Goal: Information Seeking & Learning: Learn about a topic

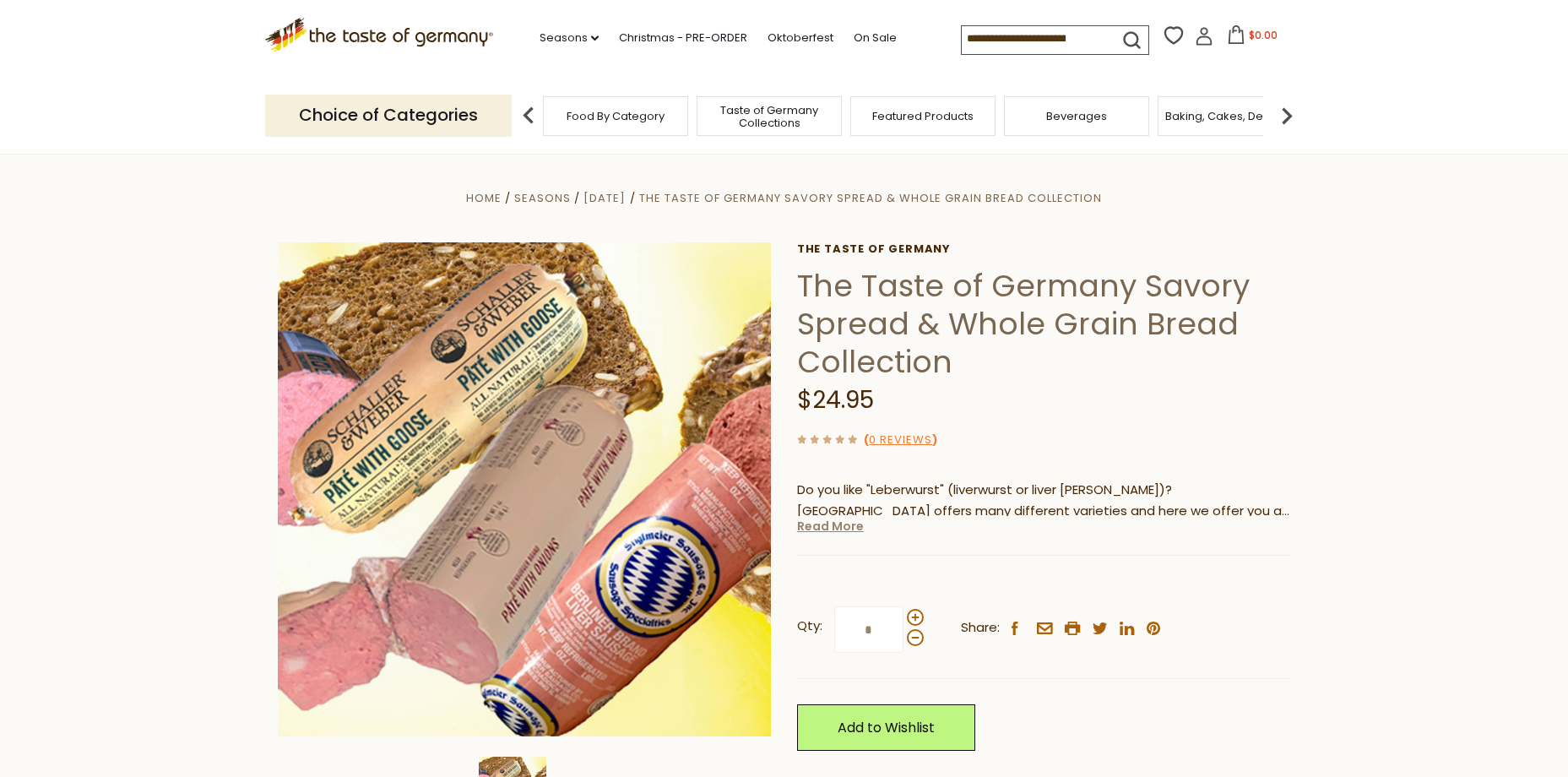
click at [823, 529] on link "Read More" at bounding box center [830, 526] width 67 height 17
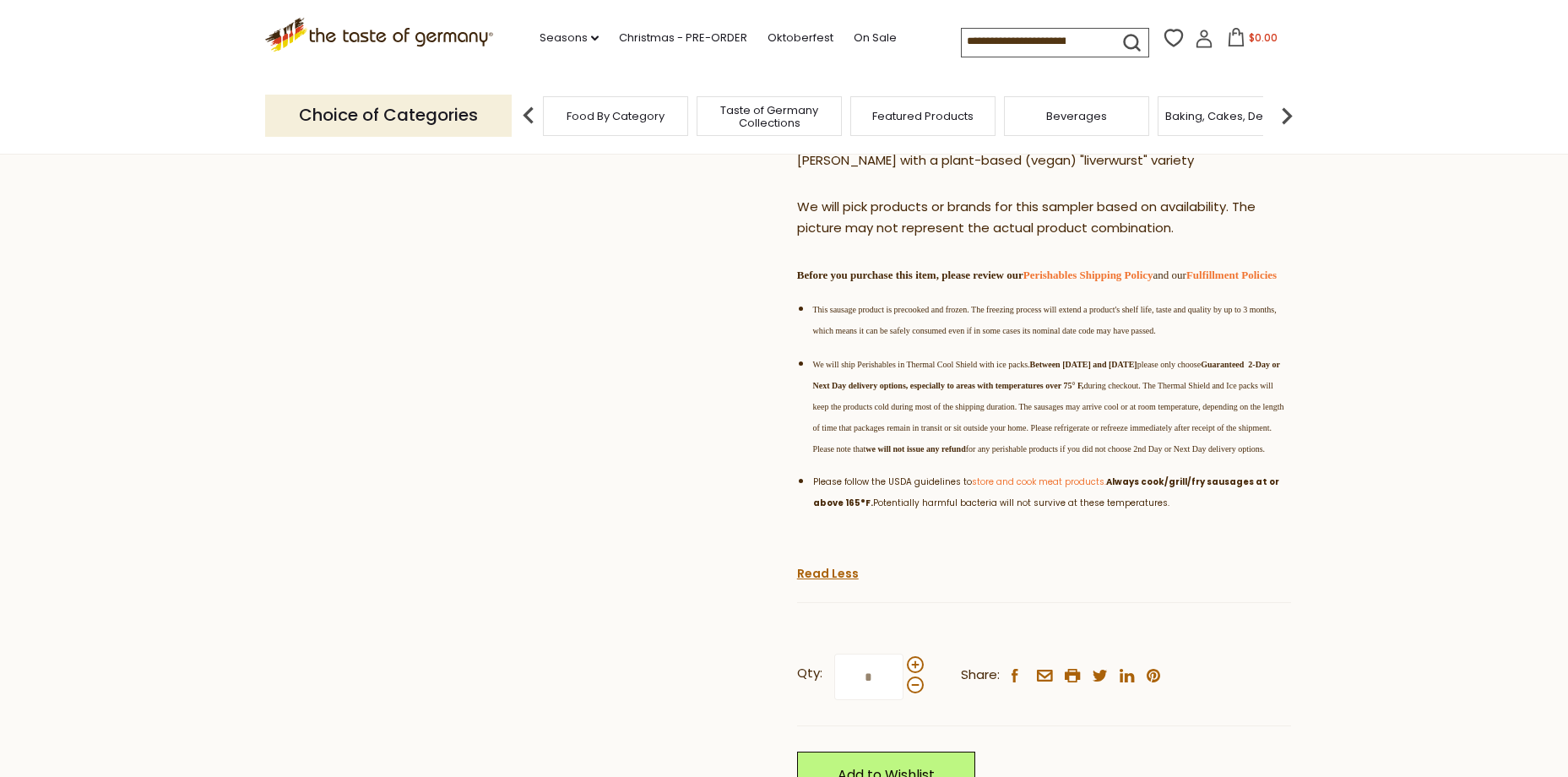
scroll to position [676, 0]
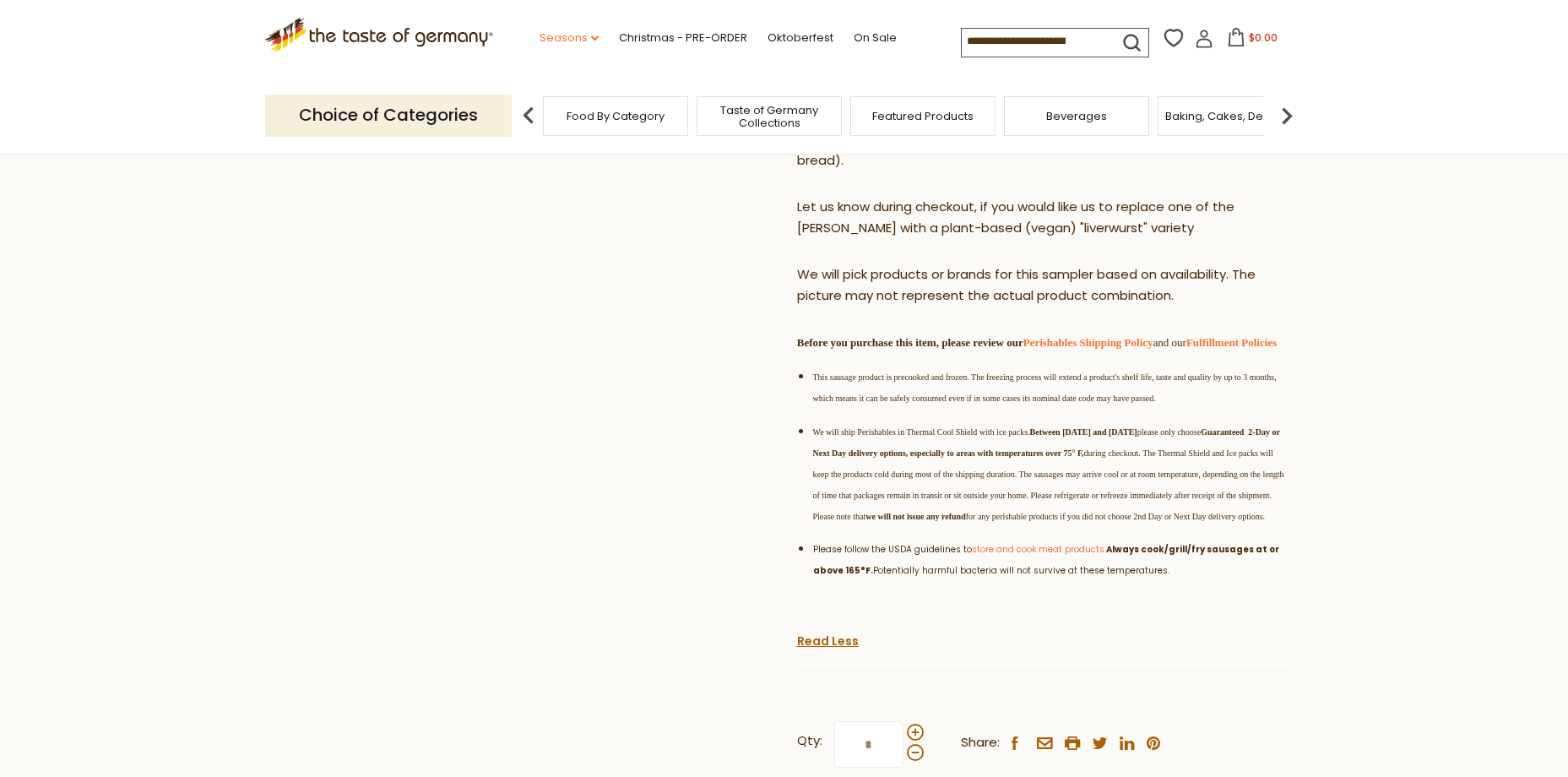
click at [556, 37] on link "Seasons dropdown_arrow" at bounding box center [569, 38] width 59 height 19
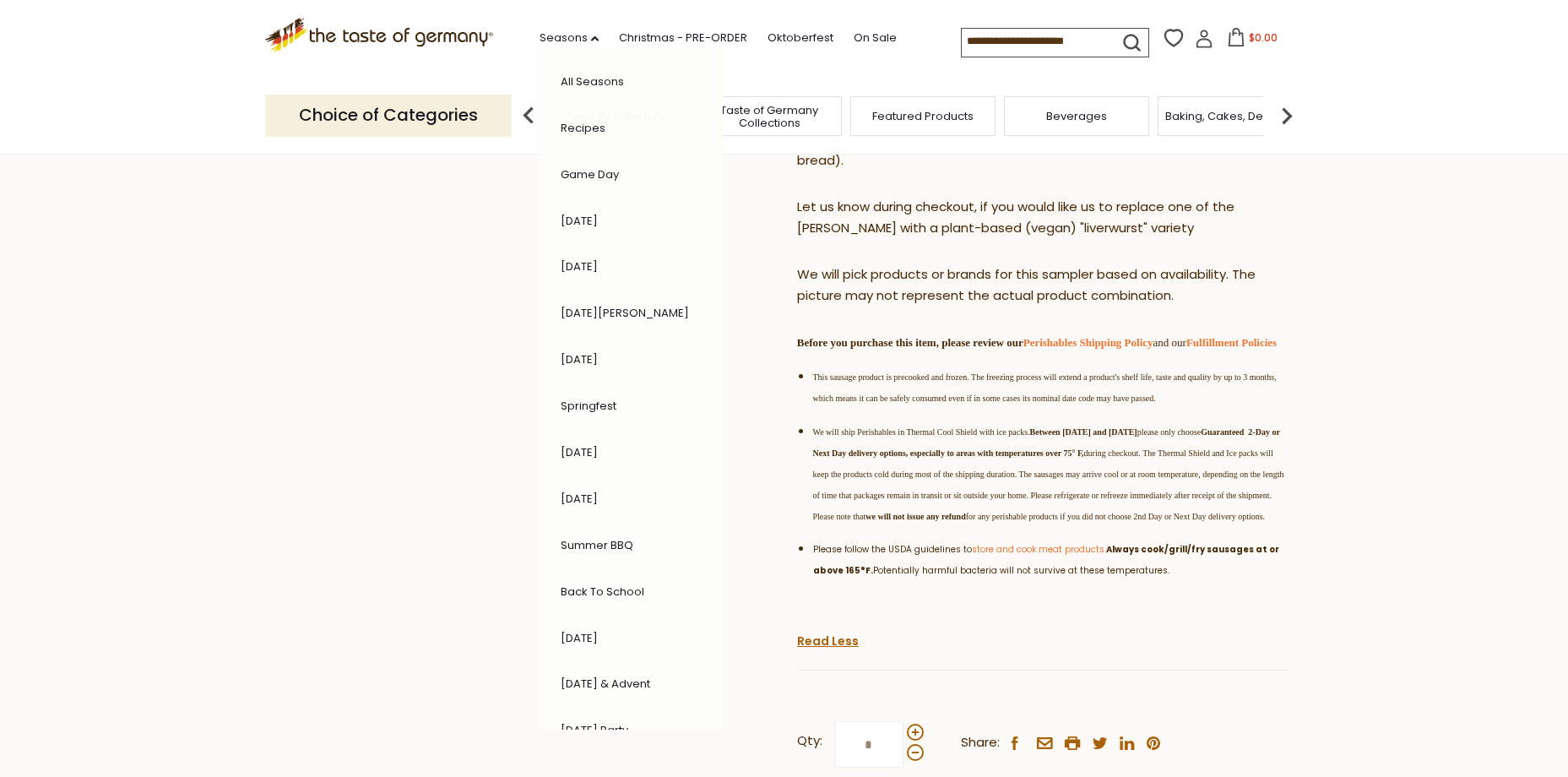
click at [571, 129] on link "Recipes" at bounding box center [583, 127] width 45 height 16
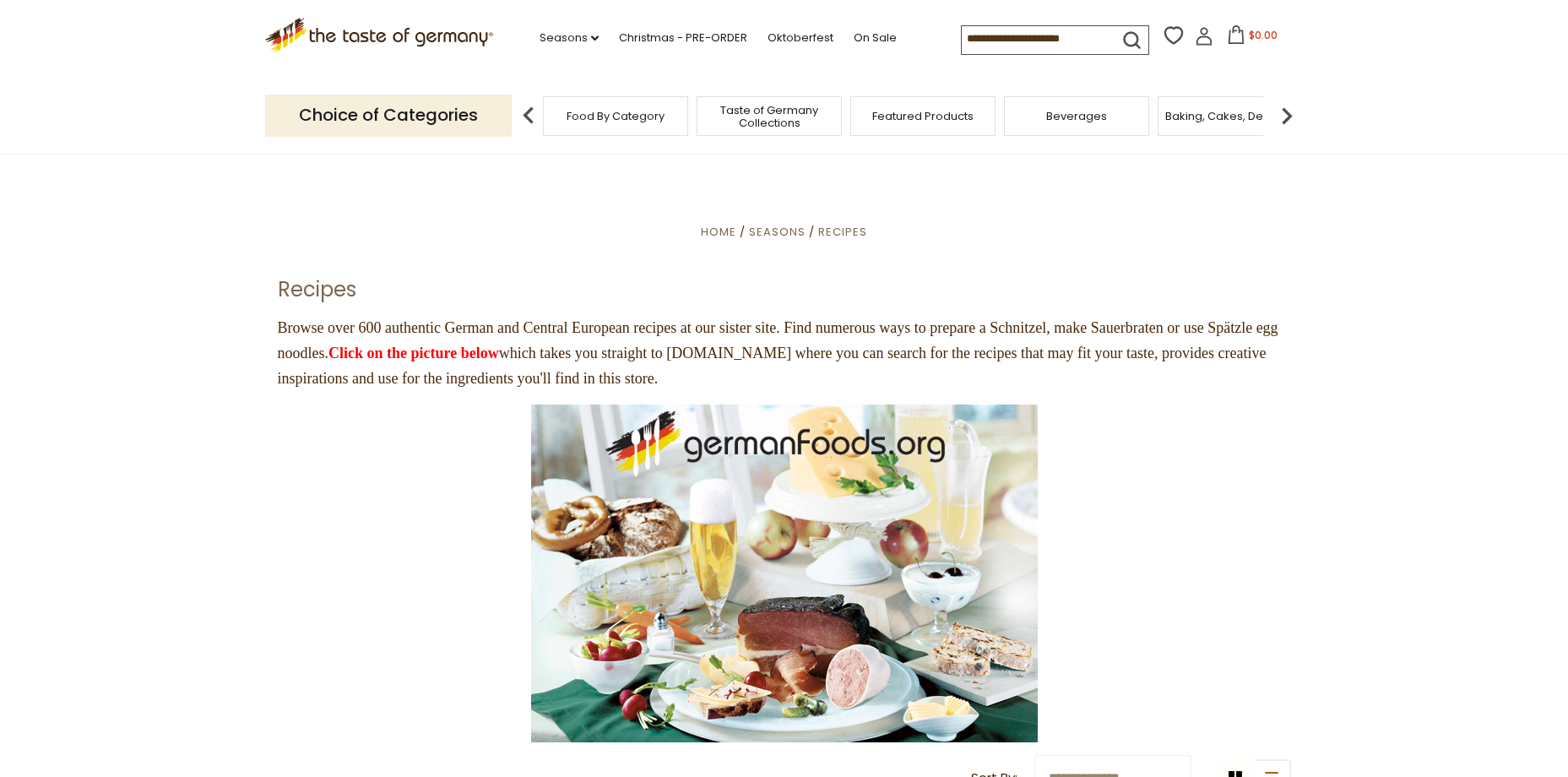
click at [733, 490] on img at bounding box center [784, 573] width 506 height 338
